Goal: Navigation & Orientation: Find specific page/section

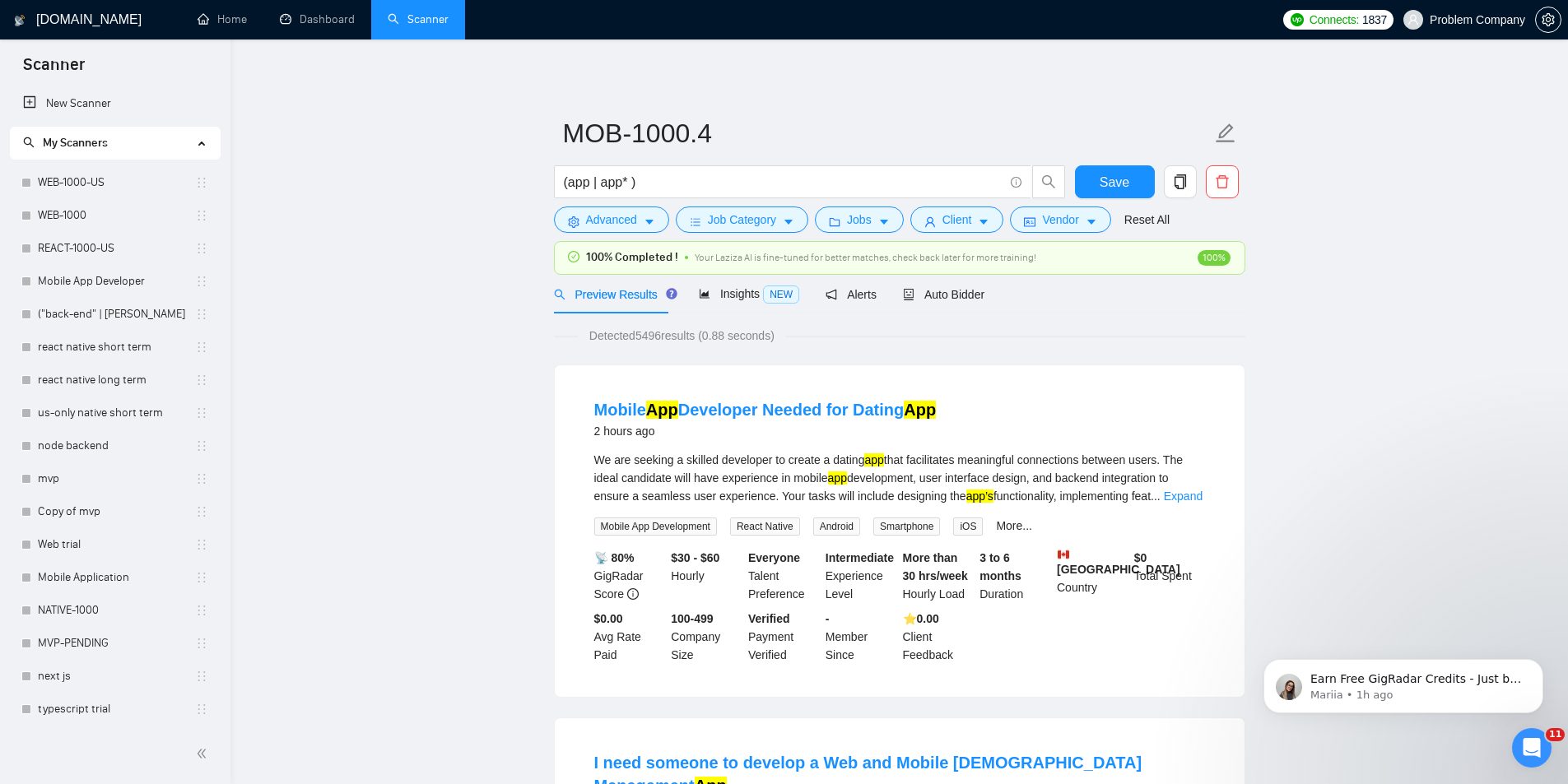
scroll to position [692, 0]
click at [314, 13] on link "Dashboard" at bounding box center [317, 19] width 75 height 14
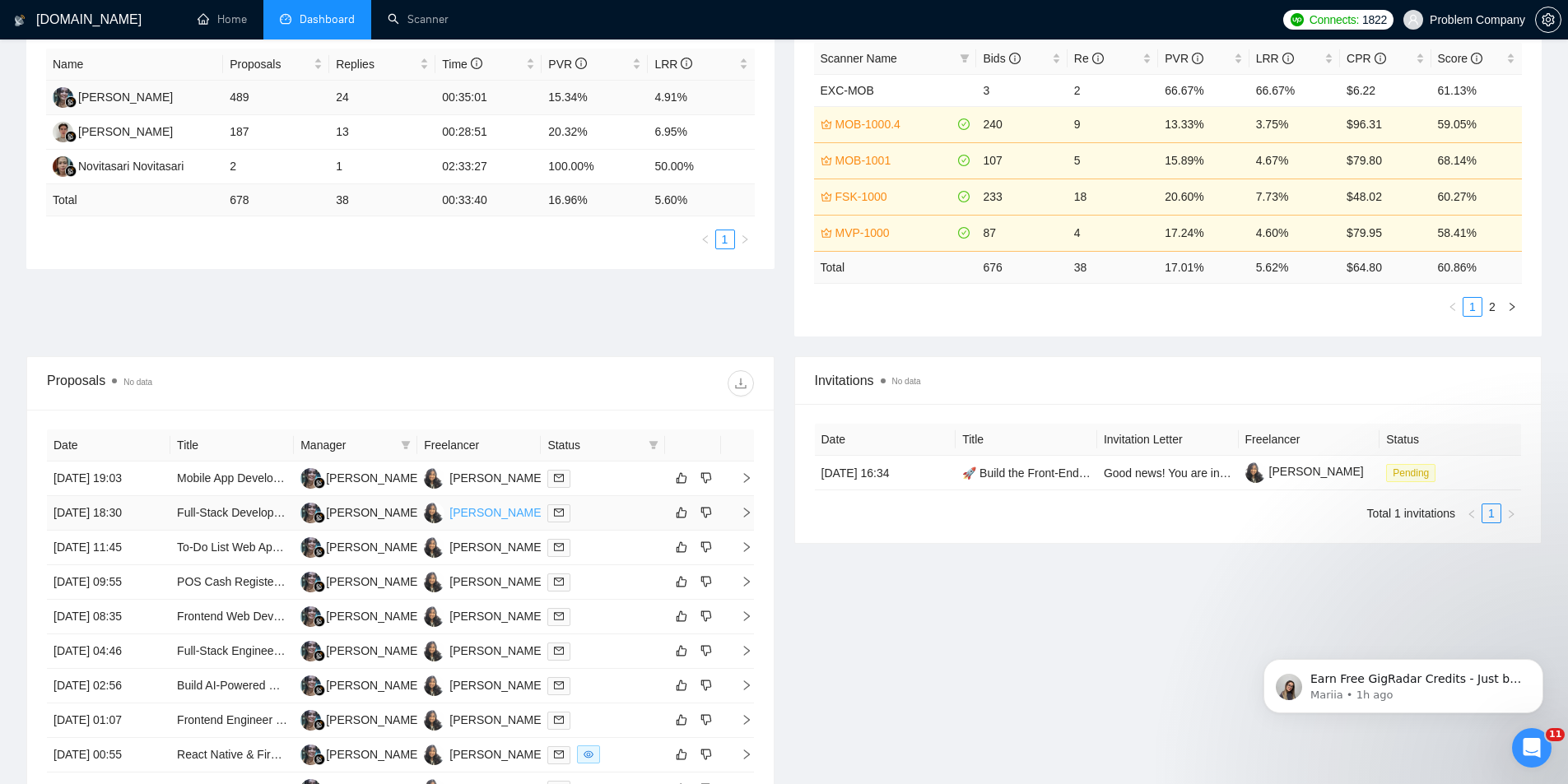
scroll to position [536, 0]
